Goal: Transaction & Acquisition: Purchase product/service

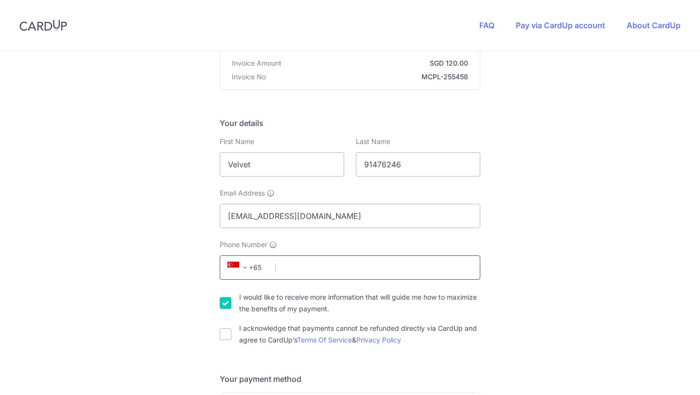
scroll to position [106, 0]
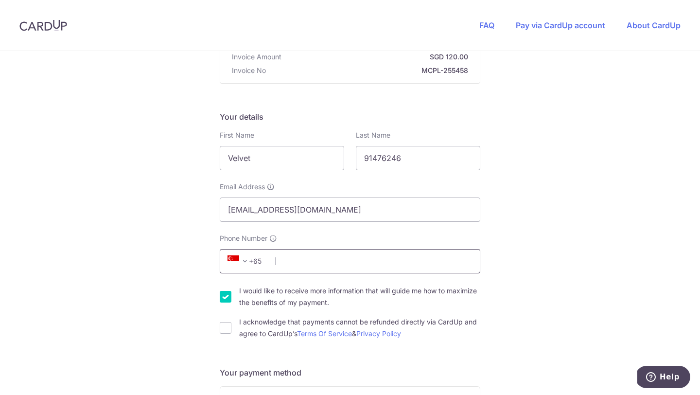
click at [334, 260] on input "Phone Number" at bounding box center [350, 261] width 261 height 24
type input "91476246"
click at [226, 326] on input "I acknowledge that payments cannot be refunded directly via CardUp and agree to…" at bounding box center [226, 328] width 12 height 12
checkbox input "true"
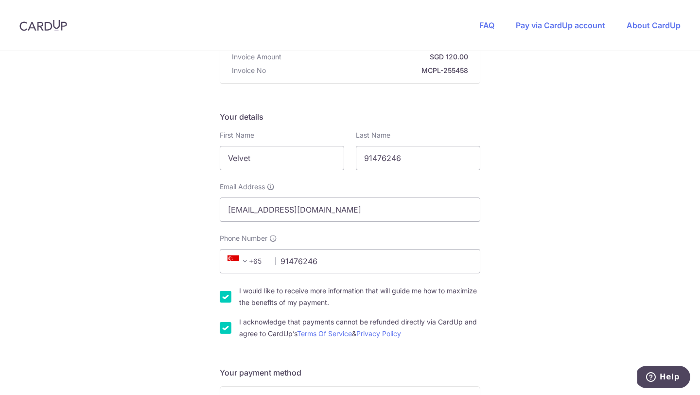
click at [227, 298] on input "I would like to receive more information that will guide me how to maximize the…" at bounding box center [226, 297] width 12 height 12
checkbox input "false"
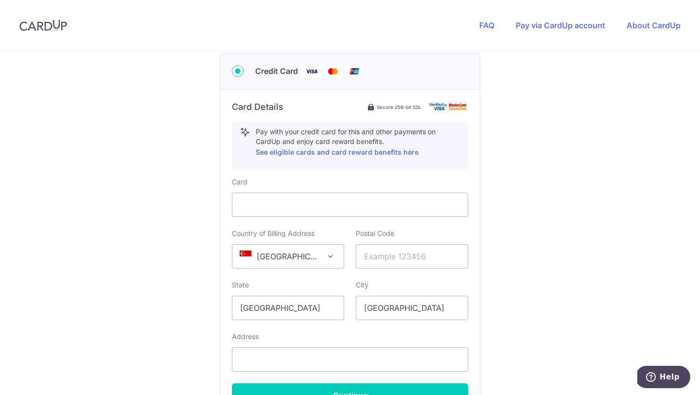
scroll to position [508, 0]
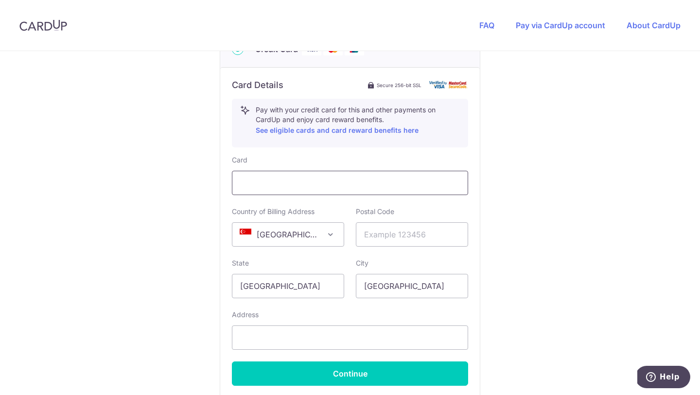
click at [316, 188] on iframe at bounding box center [350, 183] width 220 height 12
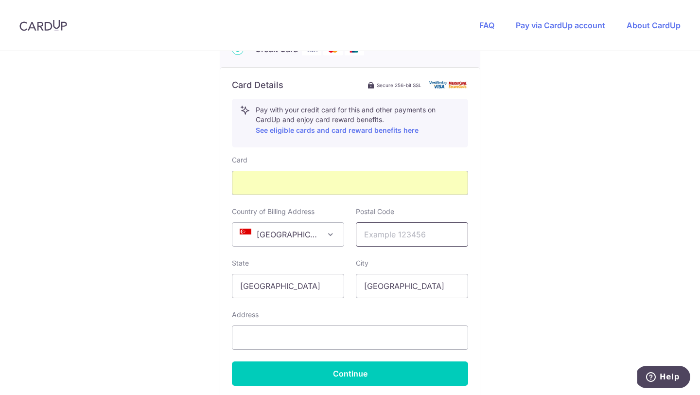
click at [392, 242] on input "text" at bounding box center [412, 234] width 112 height 24
type input "520366"
click at [574, 171] on div "You are paying BE MITEY COMPANY PTE. LTD. BE MITEY COMPANY PTE. LTD. uses CardU…" at bounding box center [350, 17] width 700 height 949
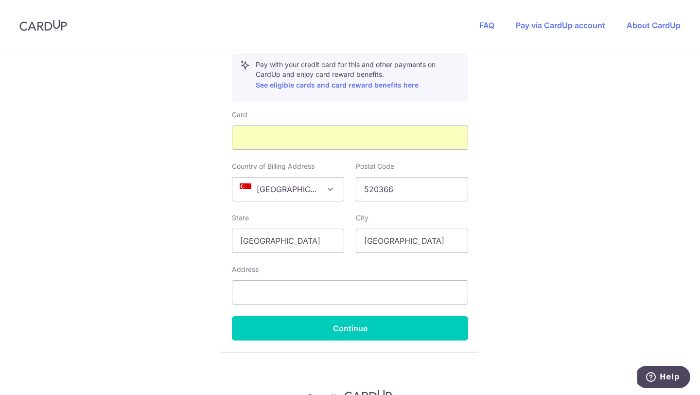
scroll to position [556, 0]
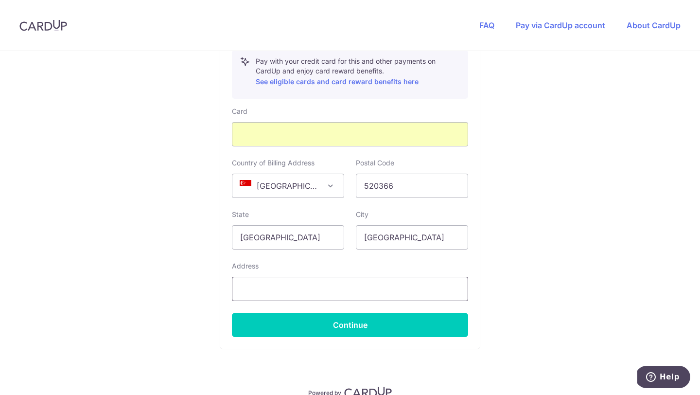
click at [428, 289] on input "text" at bounding box center [350, 289] width 236 height 24
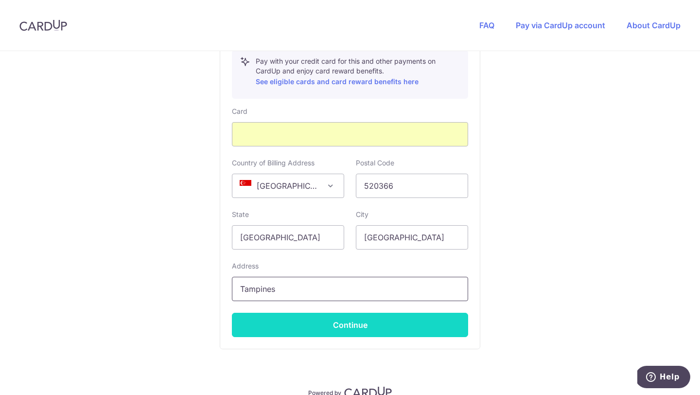
type input "Tampines"
click at [442, 329] on button "Continue" at bounding box center [350, 325] width 236 height 24
type input "**** 2125"
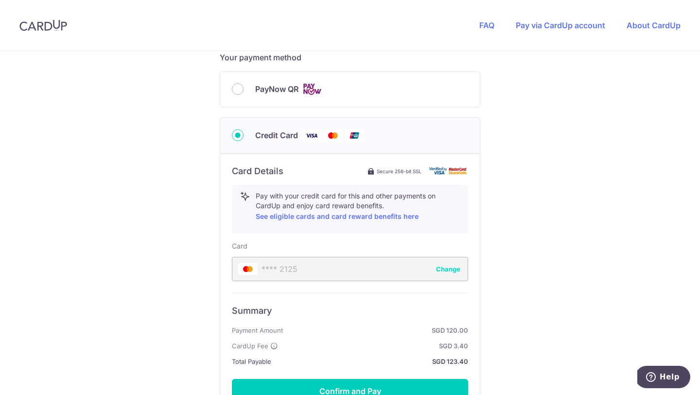
scroll to position [536, 0]
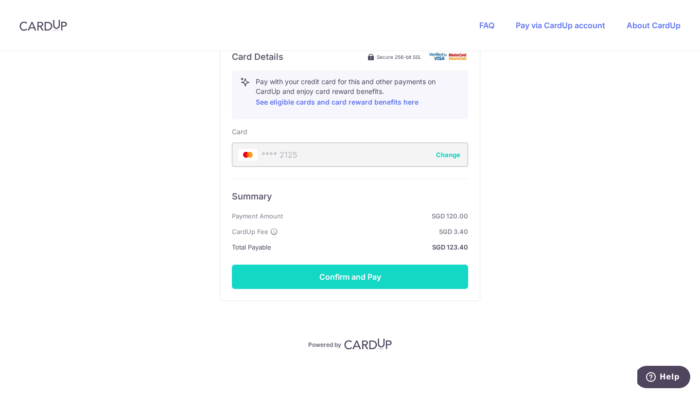
click at [418, 272] on button "Confirm and Pay" at bounding box center [350, 277] width 236 height 24
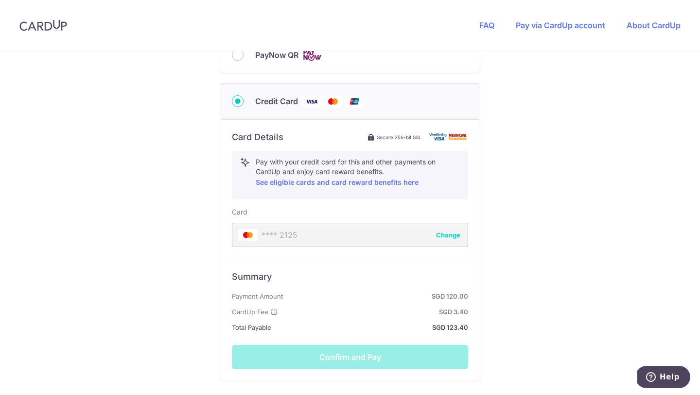
scroll to position [449, 0]
